Goal: Information Seeking & Learning: Learn about a topic

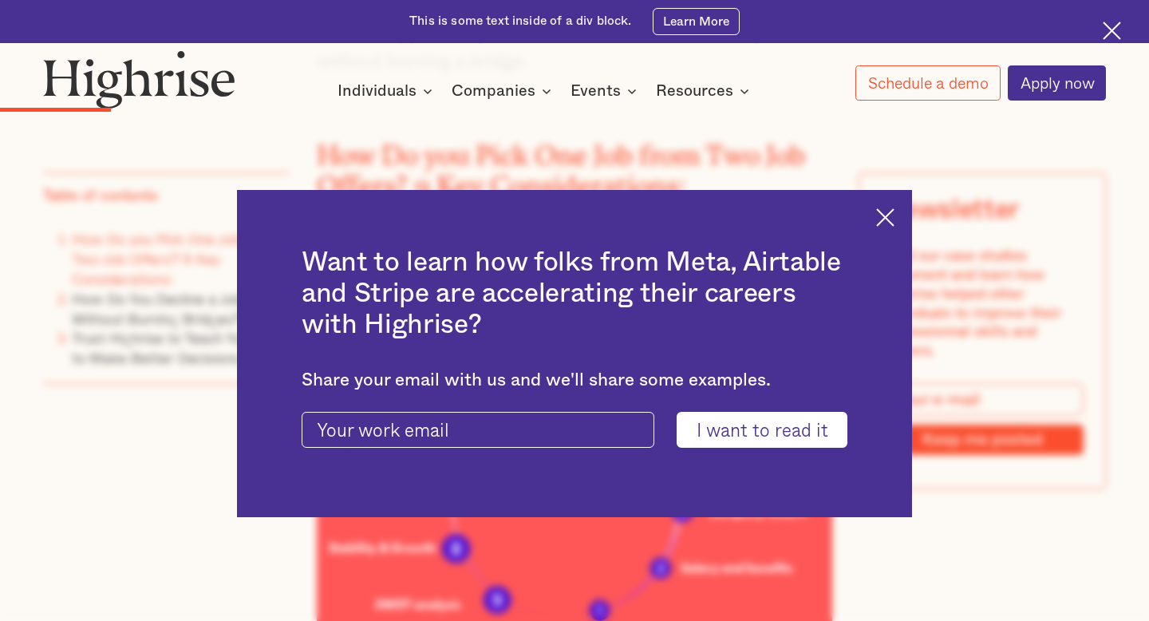
scroll to position [1673, 0]
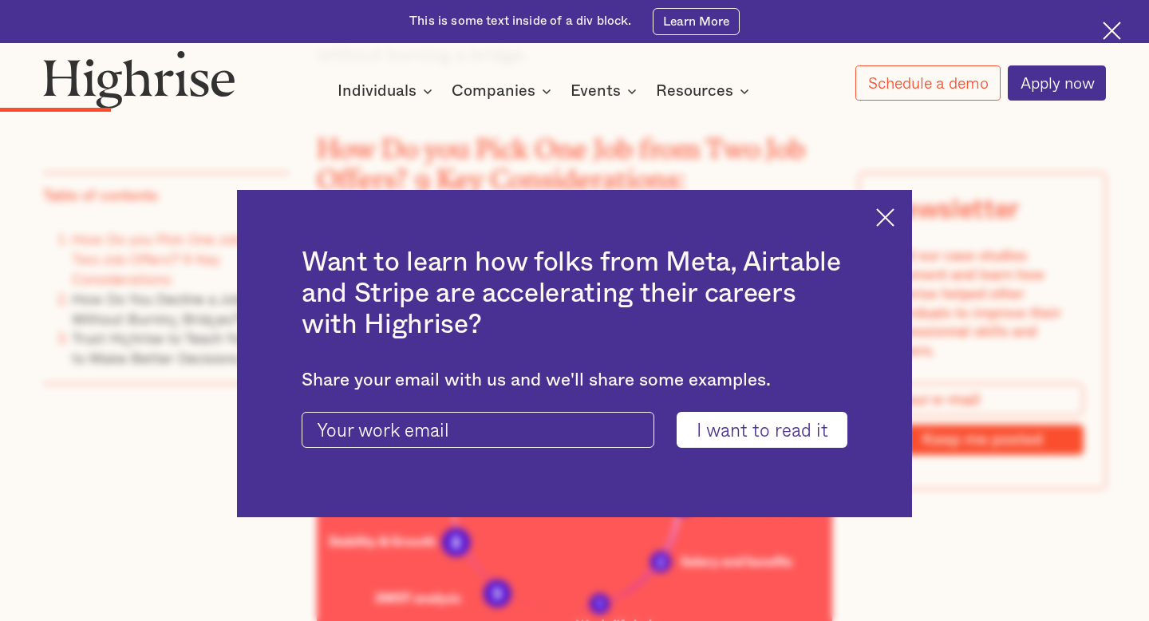
click at [887, 220] on img at bounding box center [885, 217] width 18 height 18
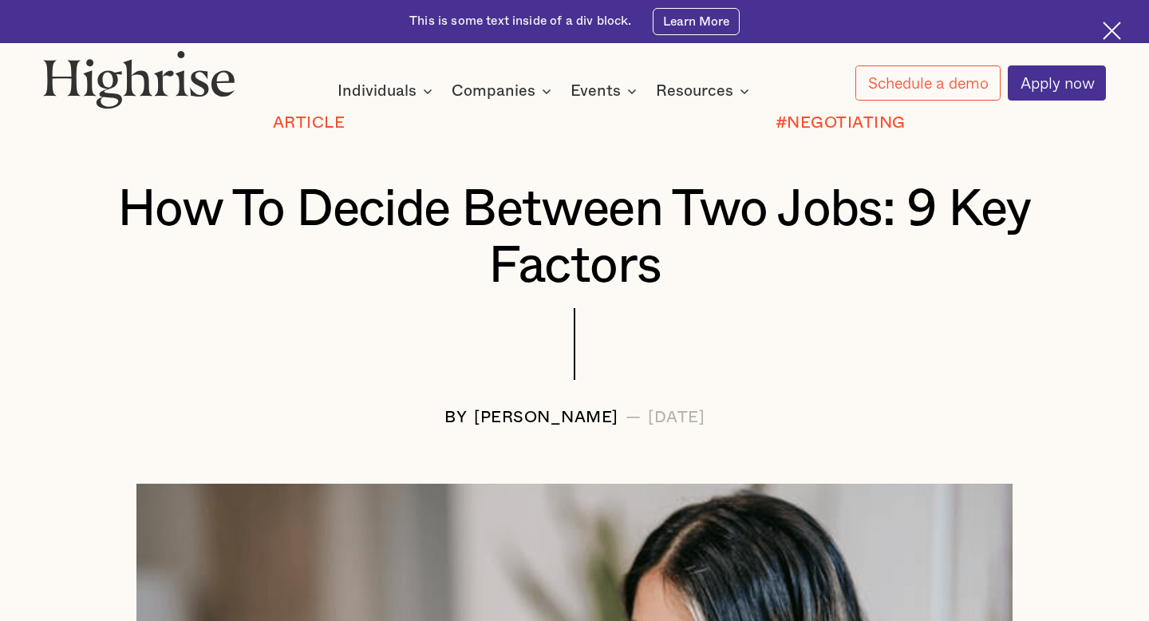
scroll to position [168, 0]
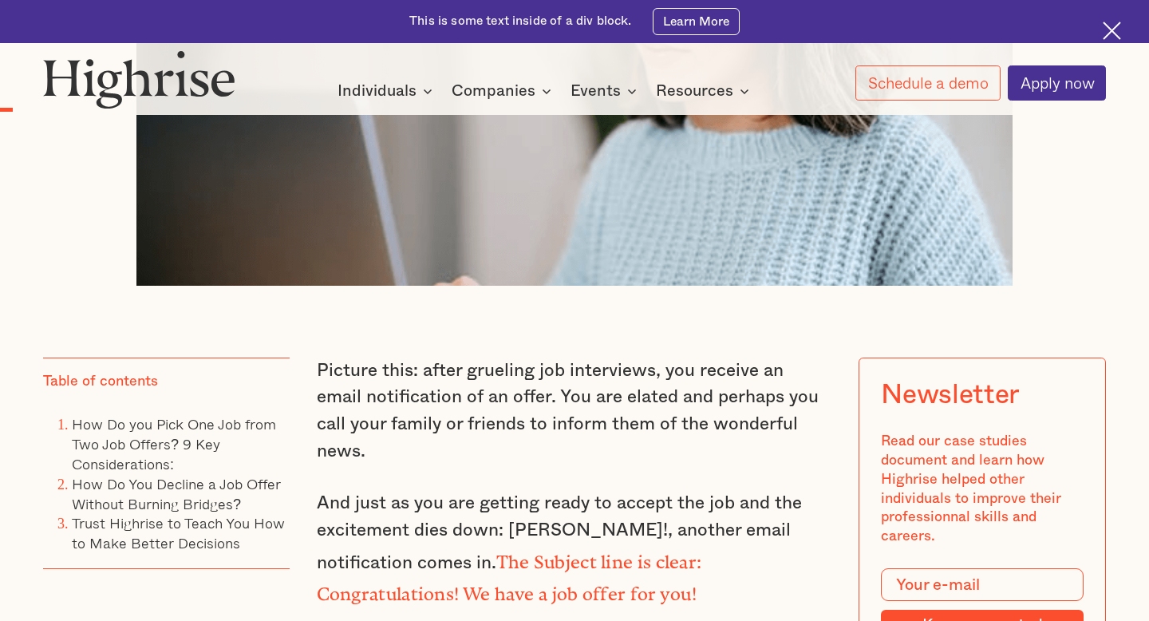
scroll to position [853, 0]
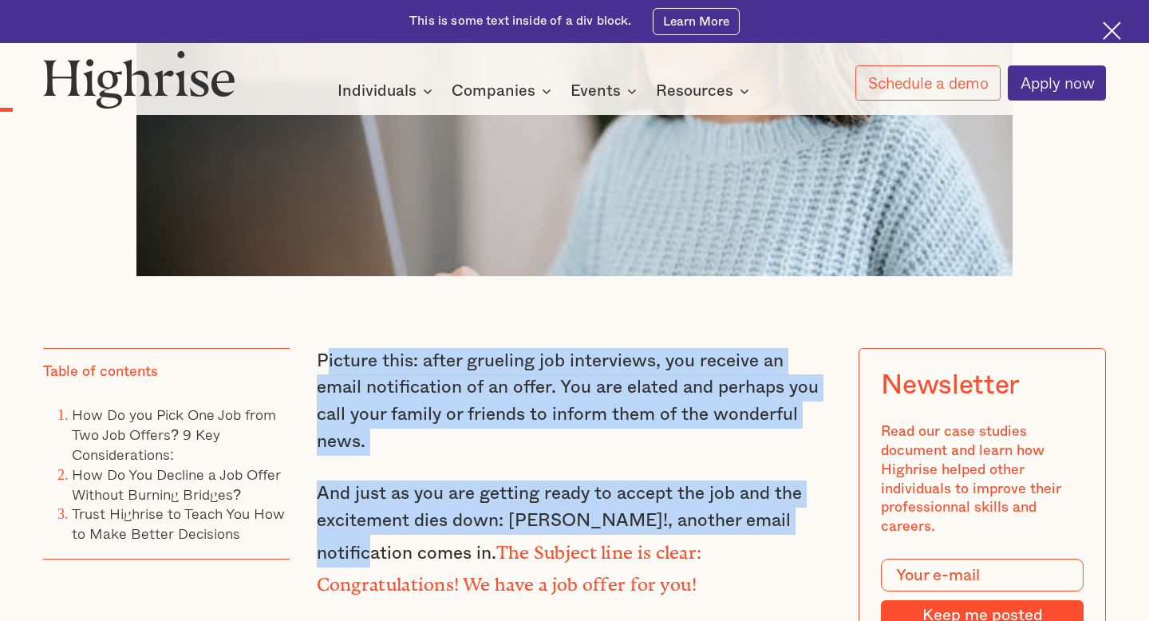
drag, startPoint x: 323, startPoint y: 349, endPoint x: 341, endPoint y: 505, distance: 157.3
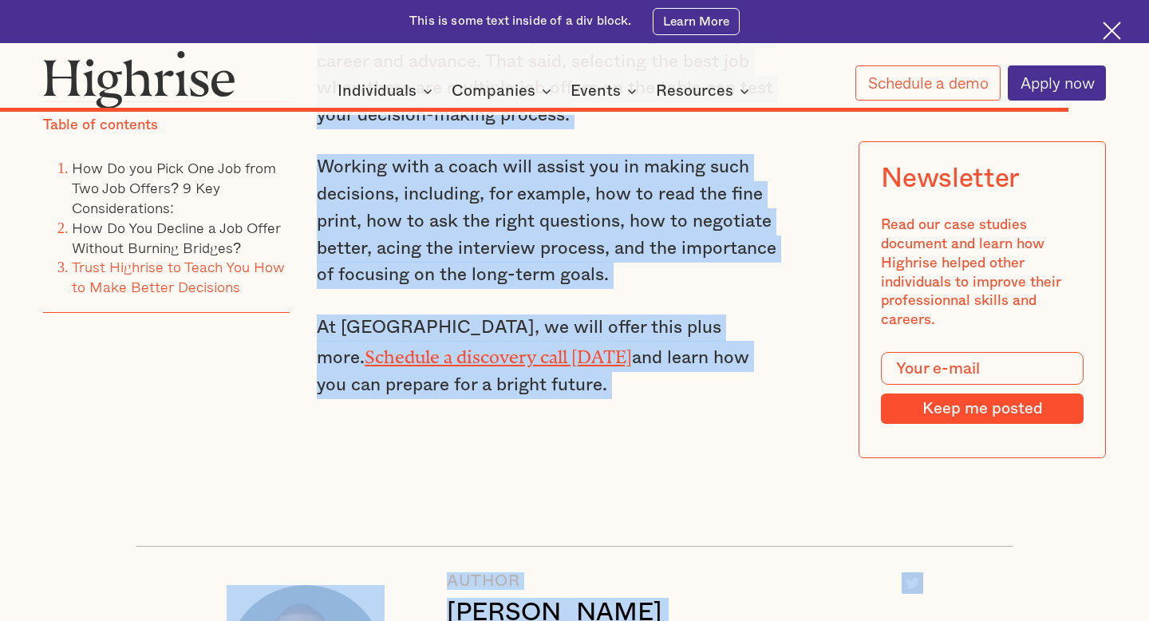
scroll to position [9713, 0]
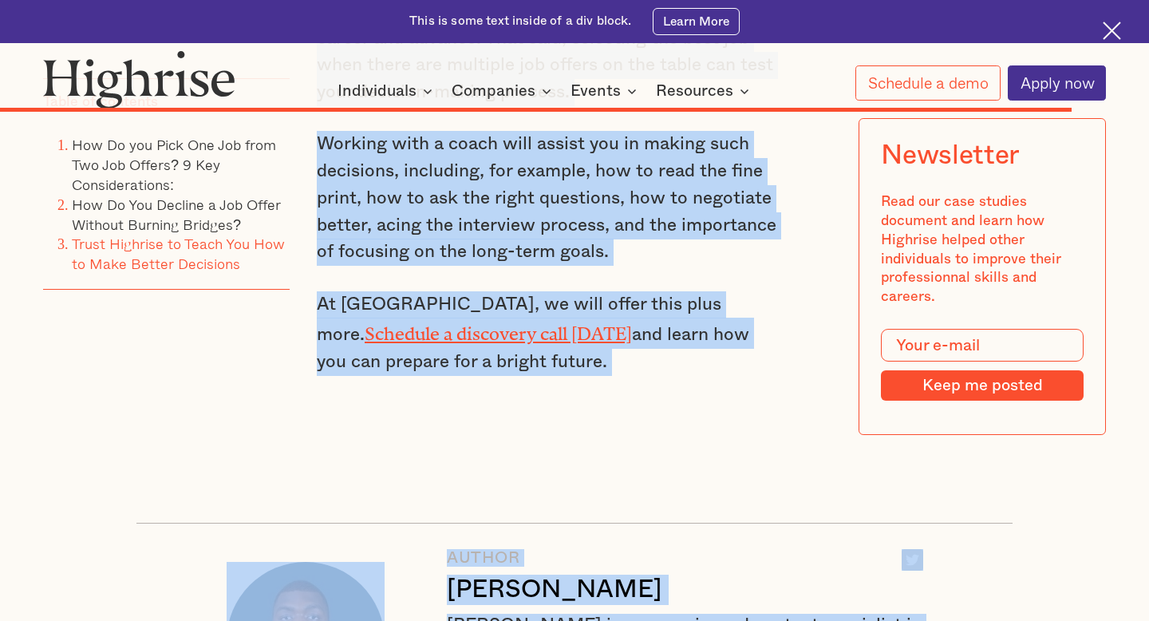
drag, startPoint x: 313, startPoint y: 356, endPoint x: 678, endPoint y: 465, distance: 380.6
copy div "Loremip dolo: sitam consecte adi elitseddoe, tem incidid ut labor etdoloremagn …"
